Goal: Find specific page/section: Find specific page/section

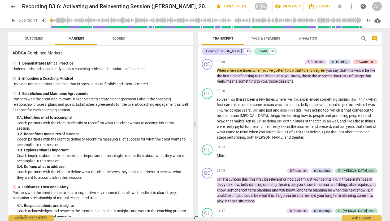
scroll to position [11, 0]
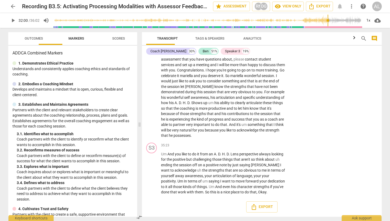
scroll to position [3386, 0]
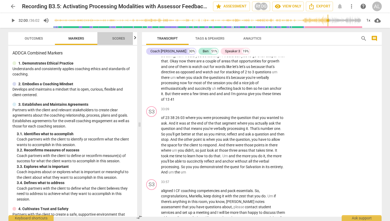
click at [121, 38] on span "Scores" at bounding box center [118, 38] width 13 height 4
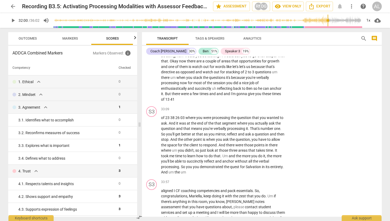
scroll to position [0, 7]
click at [75, 38] on span "Markers" at bounding box center [69, 38] width 16 height 4
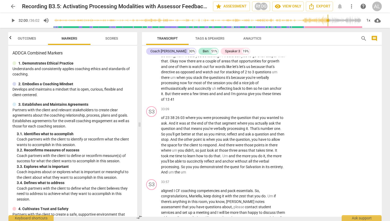
click at [28, 37] on span "Outcomes" at bounding box center [27, 38] width 18 height 4
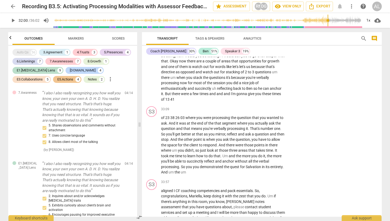
scroll to position [0, 0]
click at [75, 38] on span "Markers" at bounding box center [76, 38] width 16 height 4
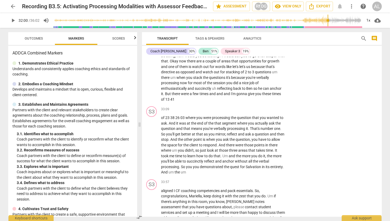
type input "1921"
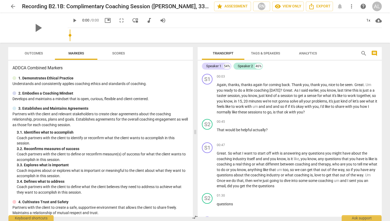
click at [13, 6] on span "arrow_back" at bounding box center [13, 6] width 6 height 6
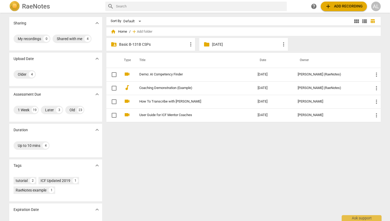
click at [143, 45] on p "Basic B-131B CSPs" at bounding box center [153, 45] width 68 height 6
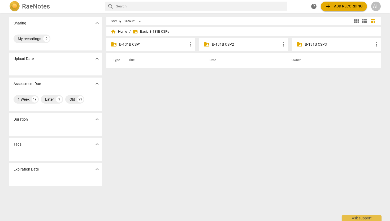
click at [238, 44] on p "B-131B CSP2" at bounding box center [246, 45] width 68 height 6
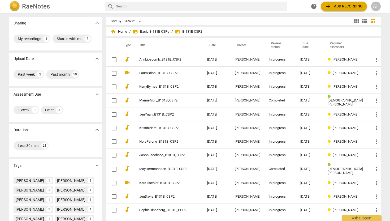
click at [166, 31] on span "folder_shared Basic B-131B CSPs" at bounding box center [151, 31] width 37 height 5
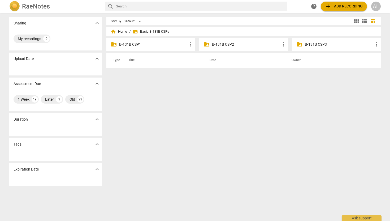
click at [305, 44] on p "B-131B CSP3" at bounding box center [339, 45] width 68 height 6
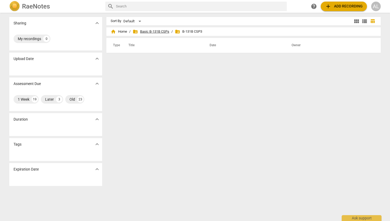
click at [160, 31] on span "folder_shared Basic B-131B CSPs" at bounding box center [151, 31] width 37 height 5
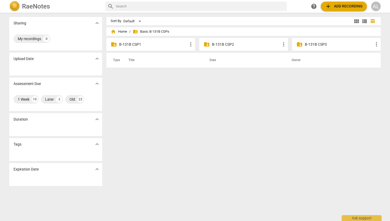
click at [230, 44] on p "B-131B CSP2" at bounding box center [246, 45] width 68 height 6
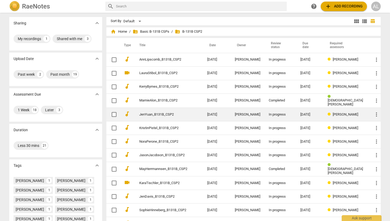
scroll to position [128, 0]
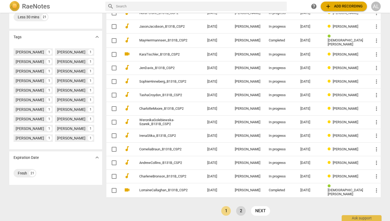
click at [242, 209] on link "2" at bounding box center [241, 211] width 10 height 10
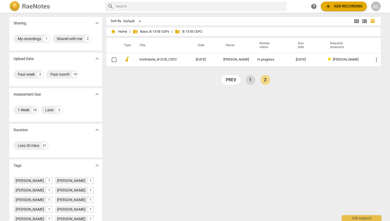
click at [249, 80] on link "1" at bounding box center [250, 80] width 10 height 10
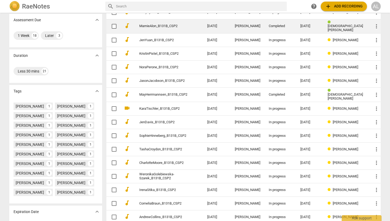
scroll to position [73, 0]
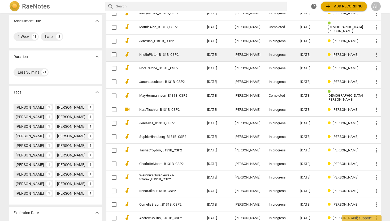
click at [168, 55] on link "KristinPistel_B131B_CSP2" at bounding box center [163, 55] width 49 height 4
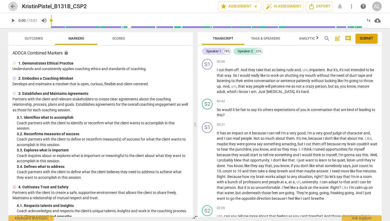
click at [11, 6] on span "arrow_back" at bounding box center [13, 6] width 6 height 6
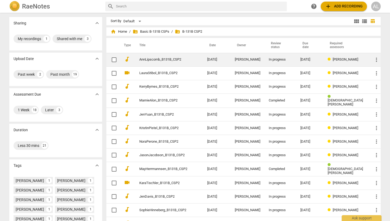
click at [157, 59] on link "AnnLipscomb_B131B_CSP2" at bounding box center [163, 60] width 49 height 4
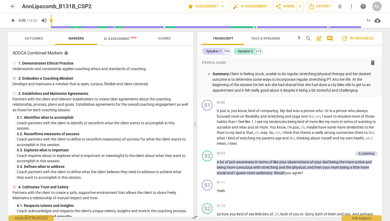
click at [117, 40] on span "AI Assessment New" at bounding box center [120, 39] width 33 height 4
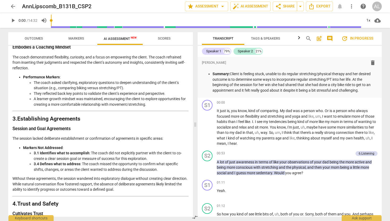
scroll to position [190, 0]
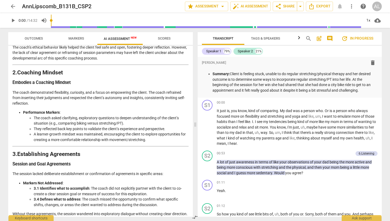
click at [82, 38] on span "Markers" at bounding box center [76, 38] width 16 height 4
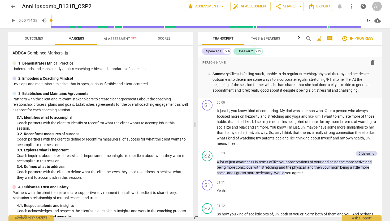
click at [34, 39] on span "Outcomes" at bounding box center [34, 38] width 18 height 4
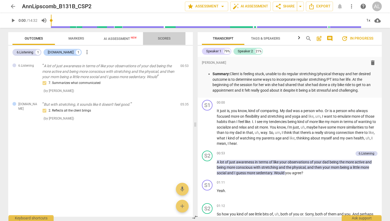
click at [166, 41] on span "Scores" at bounding box center [163, 38] width 25 height 7
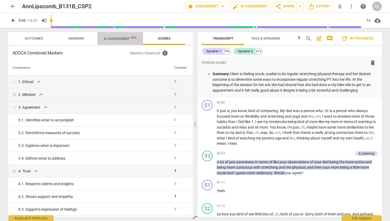
click at [125, 37] on span "AI Assessment New" at bounding box center [120, 39] width 33 height 4
